Goal: Transaction & Acquisition: Purchase product/service

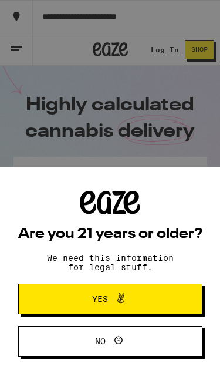
click at [46, 297] on button "Yes" at bounding box center [110, 299] width 184 height 31
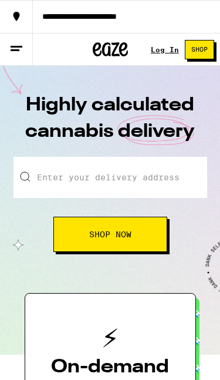
click at [17, 19] on icon at bounding box center [17, 16] width 6 height 9
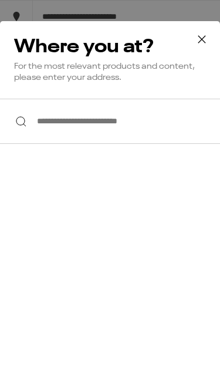
click at [19, 21] on div "Where you at? For the most relevant products and content, please enter your add…" at bounding box center [110, 60] width 220 height 78
click at [206, 31] on icon at bounding box center [202, 40] width 18 height 18
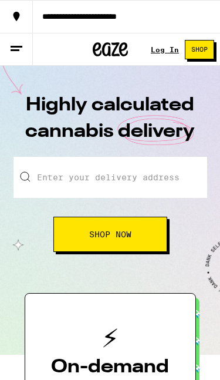
click at [17, 48] on icon at bounding box center [16, 49] width 14 height 14
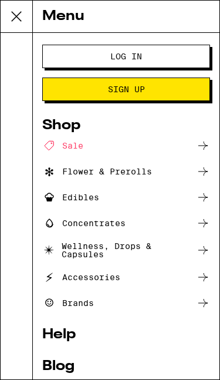
click at [189, 52] on button "Log In" at bounding box center [126, 56] width 168 height 23
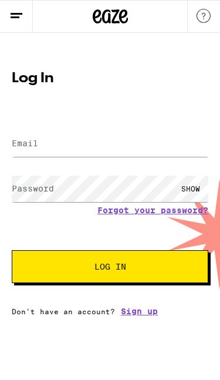
click at [27, 143] on label "Email" at bounding box center [25, 143] width 26 height 9
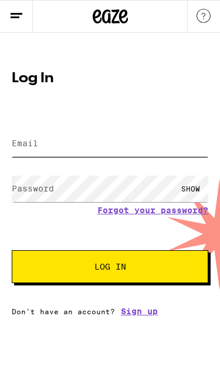
type input "[EMAIL_ADDRESS][DOMAIN_NAME]"
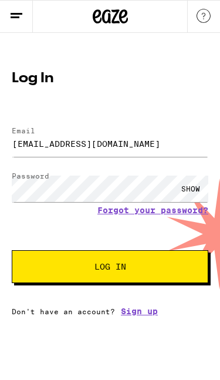
click at [167, 266] on button "Log In" at bounding box center [110, 266] width 197 height 33
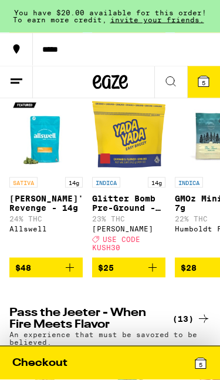
scroll to position [1118, 0]
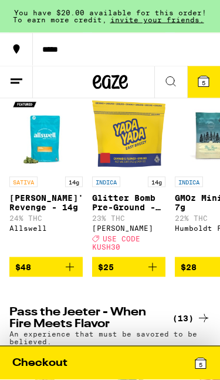
click at [158, 274] on icon "Add to bag" at bounding box center [153, 267] width 14 height 14
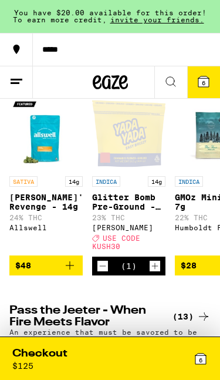
click at [159, 273] on icon "Increment" at bounding box center [155, 266] width 11 height 14
click at [204, 354] on icon at bounding box center [201, 359] width 11 height 11
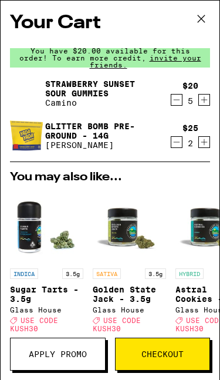
click at [177, 102] on icon "Decrement" at bounding box center [176, 100] width 11 height 14
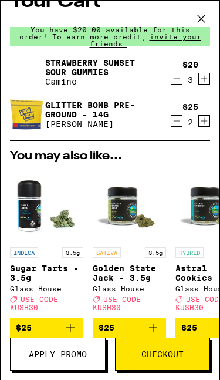
scroll to position [22, 0]
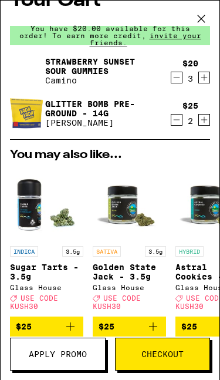
click at [73, 355] on span "Apply Promo" at bounding box center [58, 354] width 58 height 8
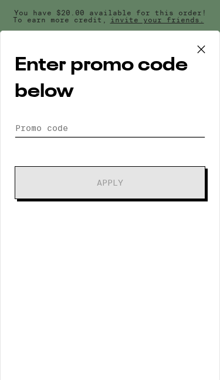
click at [96, 126] on input "Promo Code" at bounding box center [110, 128] width 191 height 18
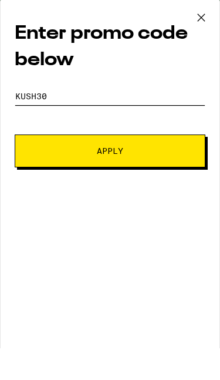
type input "Kush30"
click at [152, 179] on span "Apply" at bounding box center [110, 183] width 110 height 8
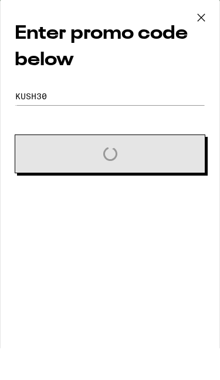
scroll to position [1150, 0]
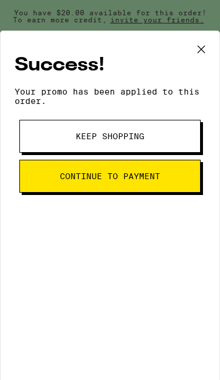
click at [34, 142] on button "Keep Shopping" at bounding box center [109, 136] width 181 height 33
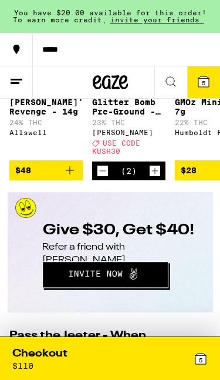
scroll to position [1194, 0]
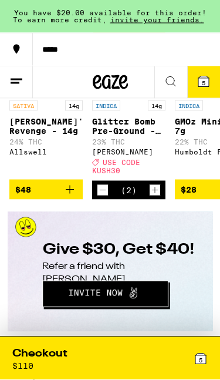
click at [201, 358] on span "5" at bounding box center [201, 359] width 4 height 7
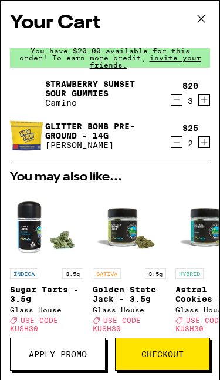
click at [203, 22] on icon at bounding box center [202, 19] width 18 height 18
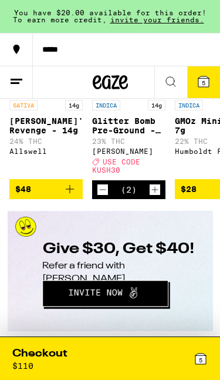
click at [174, 78] on icon at bounding box center [171, 82] width 14 height 14
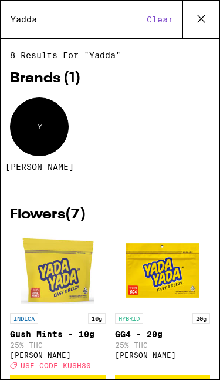
type input "Yadda"
click at [28, 141] on div "Y" at bounding box center [39, 126] width 59 height 59
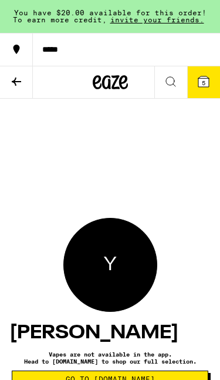
click at [12, 80] on icon at bounding box center [16, 82] width 14 height 14
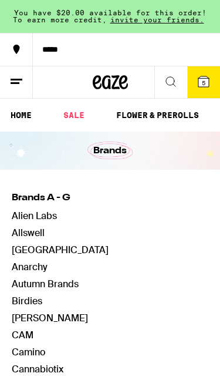
click at [12, 79] on line at bounding box center [17, 79] width 12 height 0
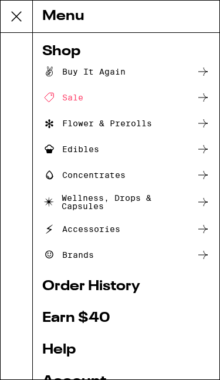
click at [59, 77] on div "Buy It Again" at bounding box center [83, 72] width 83 height 14
